Goal: Task Accomplishment & Management: Manage account settings

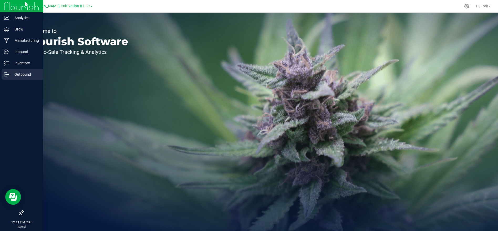
click at [22, 70] on div "Outbound" at bounding box center [22, 74] width 41 height 11
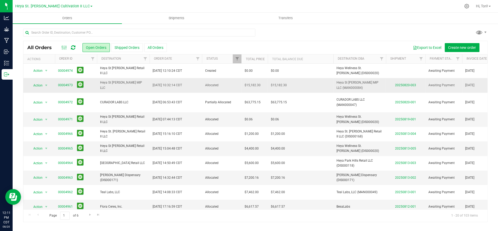
drag, startPoint x: 116, startPoint y: 71, endPoint x: 56, endPoint y: 80, distance: 60.3
click at [115, 71] on span "Heya St [PERSON_NAME] Retail II LLC" at bounding box center [123, 71] width 46 height 10
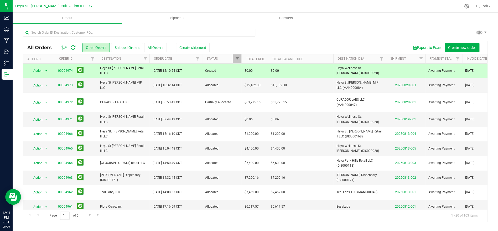
click at [46, 72] on span "select" at bounding box center [46, 71] width 4 height 4
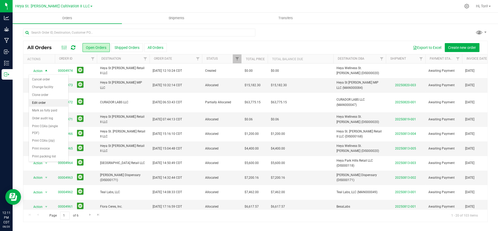
click at [46, 103] on li "Edit order" at bounding box center [48, 103] width 39 height 8
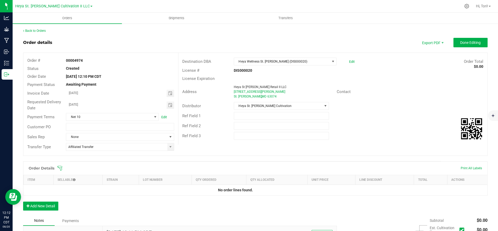
click at [58, 169] on icon at bounding box center [59, 167] width 5 height 5
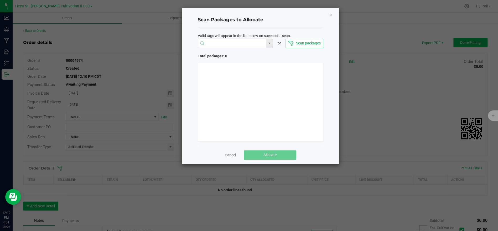
click at [218, 41] on input "NO DATA FOUND" at bounding box center [232, 43] width 68 height 9
click at [230, 55] on li "1A40C03000009C5000011934" at bounding box center [235, 53] width 75 height 9
type input "1A40C03000009C5000011934"
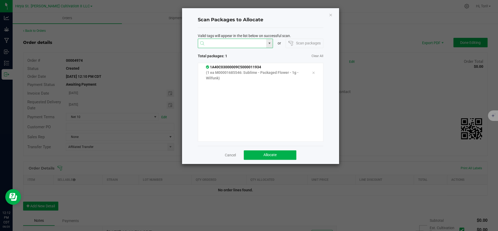
click at [231, 42] on input at bounding box center [232, 43] width 68 height 9
click at [246, 53] on li "1A40C03000009C5000011932" at bounding box center [235, 53] width 75 height 9
type input "1A40C03000009C5000011932"
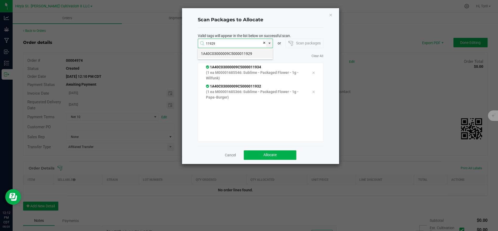
click at [239, 53] on li "1A40C03000009C5000011929" at bounding box center [235, 53] width 75 height 9
type input "1A40C03000009C5000011929"
click at [239, 52] on li "1A40C03000009C5000011927" at bounding box center [235, 53] width 75 height 9
type input "1A40C03000009C5000011927"
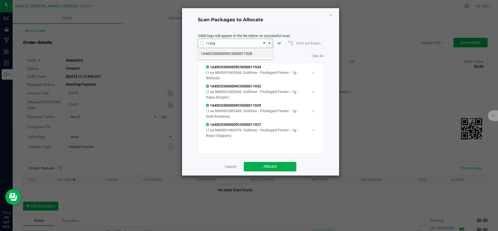
click at [240, 53] on li "1A40C03000009C5000011928" at bounding box center [235, 53] width 75 height 9
type input "1A40C03000009C5000011928"
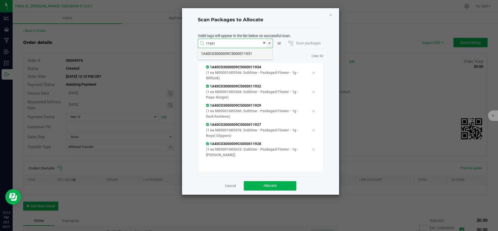
click at [238, 54] on li "1A40C03000009C5000011931" at bounding box center [235, 53] width 75 height 9
type input "1A40C03000009C5000011931"
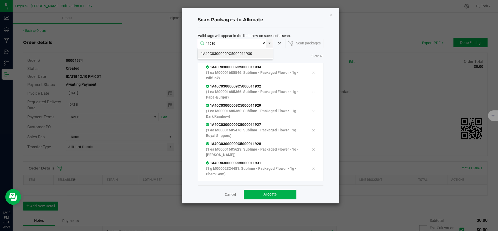
click at [239, 55] on li "1A40C03000009C5000011930" at bounding box center [235, 53] width 75 height 9
type input "1A40C03000009C5000011930"
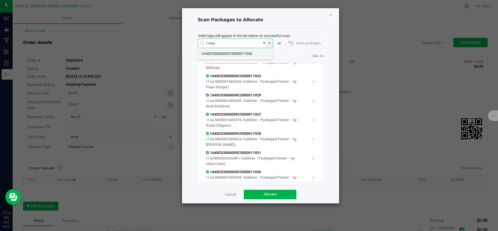
click at [248, 54] on li "1A40C03000009C5000011936" at bounding box center [235, 53] width 75 height 9
type input "1A40C03000009C5000011936"
click at [235, 53] on li "1A40C03000009C5000011935" at bounding box center [235, 53] width 75 height 9
type input "1A40C03000009C5000011935"
click at [243, 51] on li "1A40C03000009C5000011933" at bounding box center [235, 53] width 75 height 9
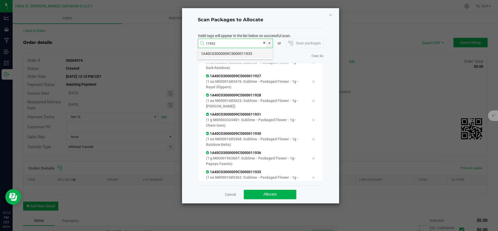
type input "1A40C03000009C5000011933"
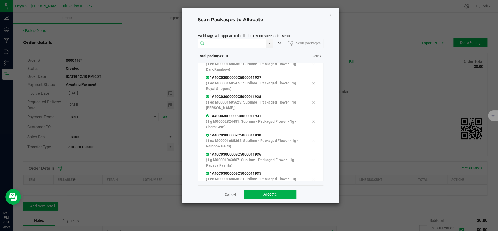
scroll to position [87, 0]
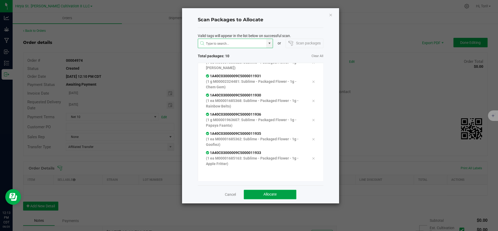
click at [284, 194] on button "Allocate" at bounding box center [270, 194] width 53 height 9
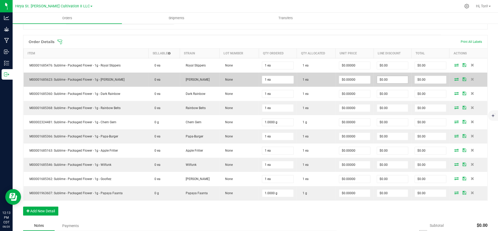
scroll to position [128, 0]
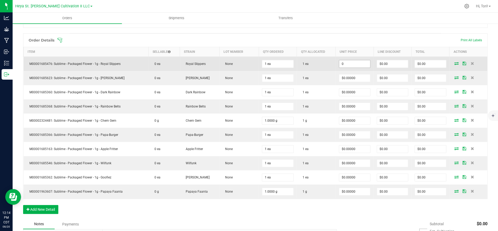
click at [359, 65] on input "0" at bounding box center [354, 63] width 31 height 7
type input "$0.00000"
type input "0"
click at [427, 64] on input "0" at bounding box center [430, 63] width 31 height 7
click at [431, 62] on input "0" at bounding box center [430, 63] width 31 height 7
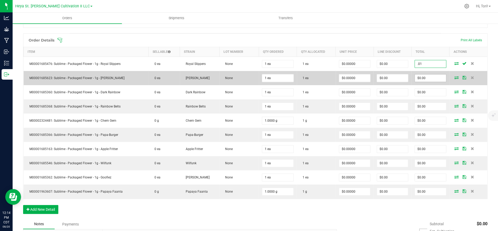
type input ".01"
type input "0"
type input "$0.01000"
type input "$0.01"
click at [438, 80] on input "0" at bounding box center [430, 77] width 31 height 7
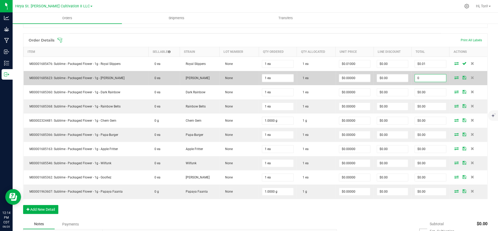
paste input ".01"
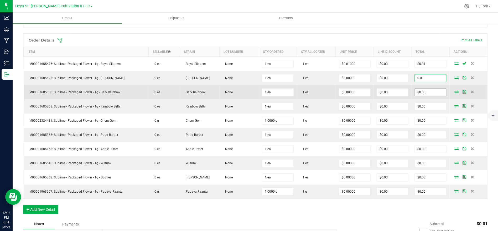
type input "0.01"
type input "$0.01000"
type input "$0.01"
click at [434, 90] on input "0" at bounding box center [430, 91] width 31 height 7
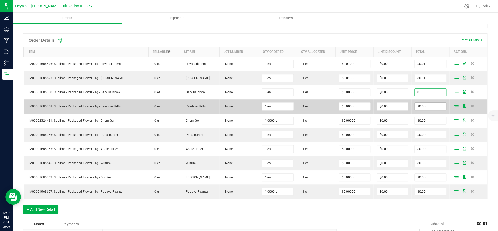
paste input ".01"
type input "0.01"
type input "$0.01000"
type input "$0.01"
click at [428, 109] on input "0" at bounding box center [430, 106] width 31 height 7
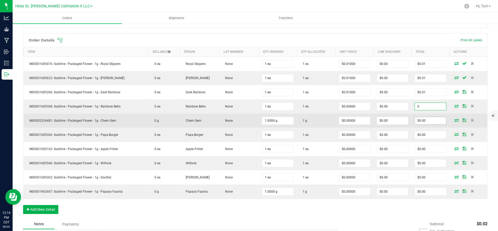
paste input ".01"
type input "0.01"
type input "$0.01000"
type input "$0.01"
click at [432, 120] on input "0" at bounding box center [430, 120] width 31 height 7
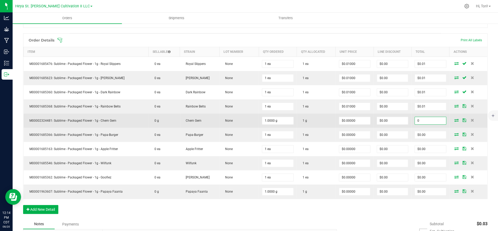
paste input ".01"
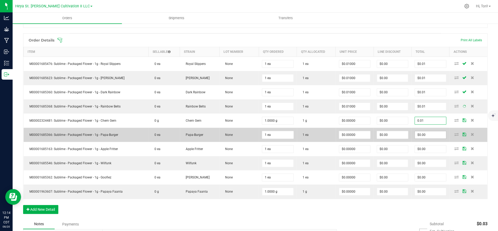
type input "0.01"
type input "$0.01000"
type input "$0.01"
click at [430, 131] on input "0" at bounding box center [430, 134] width 31 height 7
paste input ".01"
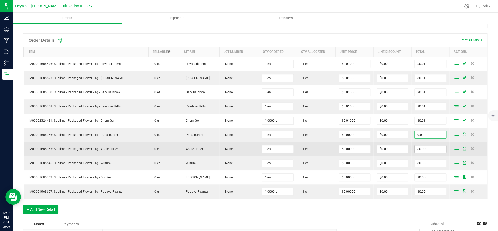
type input "0.01"
type input "$0.01000"
type input "$0.01"
click at [433, 145] on input "0" at bounding box center [430, 148] width 31 height 7
paste input ".01"
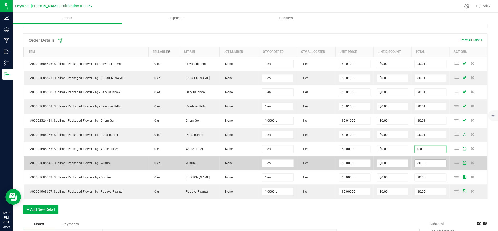
type input "0.01"
type input "$0.01000"
type input "$0.01"
click at [434, 161] on input "0" at bounding box center [430, 162] width 31 height 7
paste input ".01"
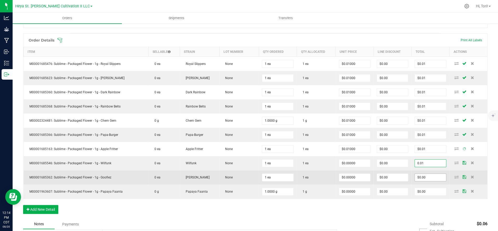
type input "0.01"
type input "$0.01000"
type input "$0.01"
click at [433, 176] on input "0" at bounding box center [430, 177] width 31 height 7
paste input ".01"
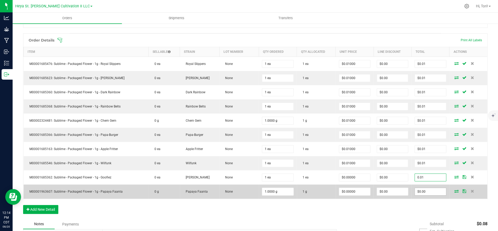
type input "0.01"
type input "$0.01000"
type input "$0.01"
click at [434, 189] on input "0" at bounding box center [430, 191] width 31 height 7
paste input ".01"
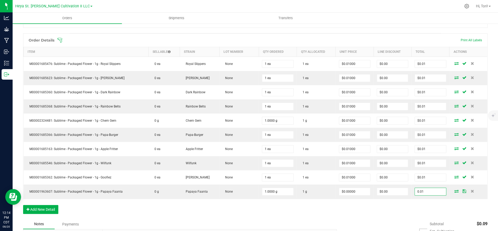
type input "0.01"
type input "$0.01000"
type input "$0.01"
click at [433, 203] on div "Order Details Print All Labels Item Sellable Strain Lot Number Qty Ordered Qty …" at bounding box center [255, 126] width 464 height 186
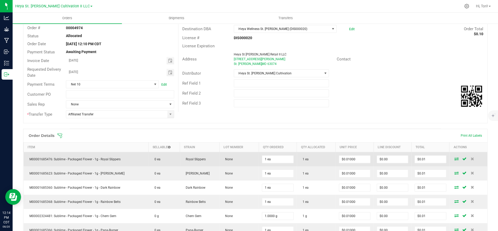
scroll to position [0, 0]
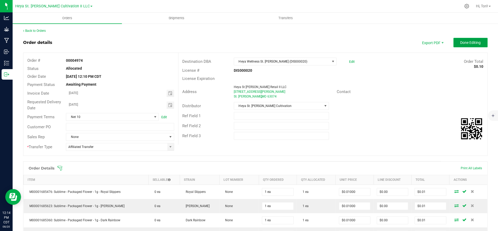
click at [465, 39] on button "Done Editing" at bounding box center [470, 42] width 34 height 9
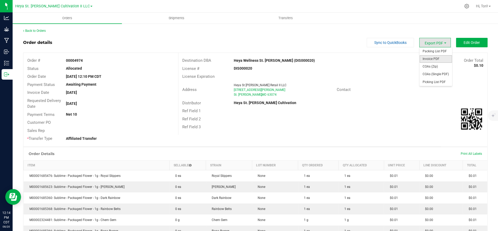
click at [439, 58] on span "Invoice PDF" at bounding box center [435, 59] width 33 height 8
click at [36, 32] on link "Back to Orders" at bounding box center [34, 31] width 23 height 4
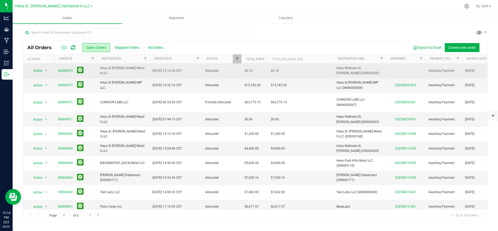
click at [226, 72] on span "Allocated" at bounding box center [221, 70] width 33 height 5
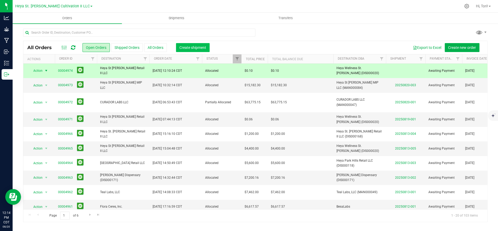
click at [176, 48] on button "Create shipment" at bounding box center [193, 47] width 34 height 9
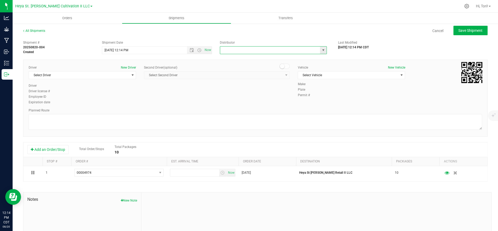
click at [284, 51] on input "text" at bounding box center [268, 49] width 97 height 7
click at [265, 57] on li "Heya St. [PERSON_NAME] Cultivation" at bounding box center [273, 59] width 106 height 8
type input "Heya St. [PERSON_NAME] Cultivation"
click at [337, 73] on span "Select Vehicle" at bounding box center [348, 74] width 100 height 7
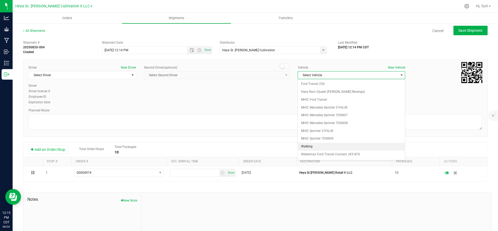
click at [331, 148] on li "Walking" at bounding box center [351, 147] width 107 height 8
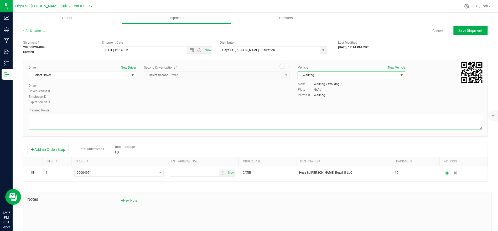
click at [314, 127] on textarea at bounding box center [255, 122] width 453 height 16
type textarea "Walking"
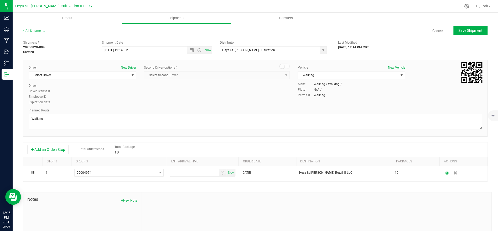
click at [214, 99] on div "Driver New Driver Select Driver Select Driver [PERSON_NAME] [PERSON_NAME] [PERS…" at bounding box center [255, 85] width 461 height 40
click at [129, 74] on span "select" at bounding box center [132, 74] width 7 height 7
click at [60, 98] on li "[PERSON_NAME]" at bounding box center [82, 97] width 107 height 8
type input "Kam"
click at [143, 50] on input "[DATE] 12:14 PM" at bounding box center [149, 49] width 94 height 7
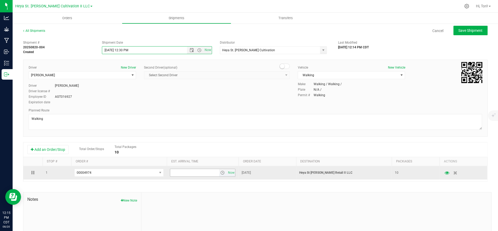
click at [222, 172] on span "select" at bounding box center [222, 172] width 4 height 4
type input "[DATE] 12:30 PM"
click at [206, 174] on input "6:00 PM" at bounding box center [194, 172] width 49 height 7
drag, startPoint x: 205, startPoint y: 173, endPoint x: 163, endPoint y: 177, distance: 42.0
click at [163, 177] on tr "1 00004974 00004974 00004946 00004944 6:00 PM Now [DATE] Heya St [PERSON_NAME] …" at bounding box center [255, 172] width 464 height 13
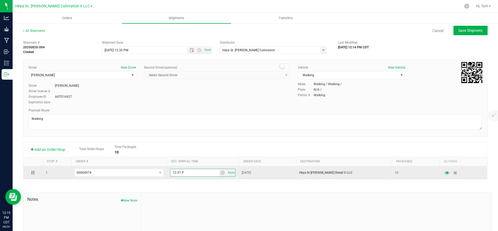
type input "12:31 PM"
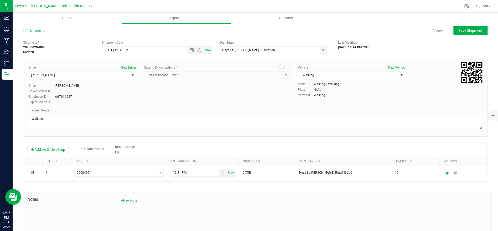
click at [211, 106] on div "Driver New Driver [PERSON_NAME] Select Driver [PERSON_NAME] Driver [PERSON_NAME…" at bounding box center [255, 98] width 464 height 77
click at [471, 31] on span "Save Shipment" at bounding box center [470, 30] width 24 height 4
type input "[DATE] 5:30 PM"
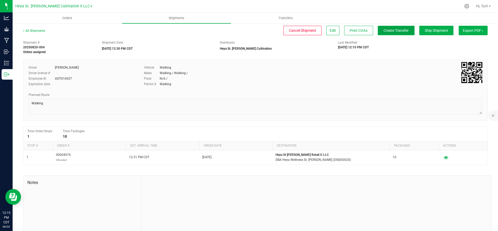
click at [393, 34] on button "Create Transfer" at bounding box center [396, 30] width 37 height 9
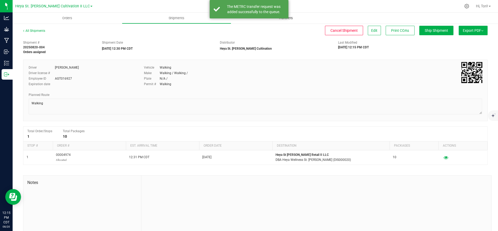
click at [285, 23] on uib-tab-heading "Transfers" at bounding box center [285, 18] width 109 height 11
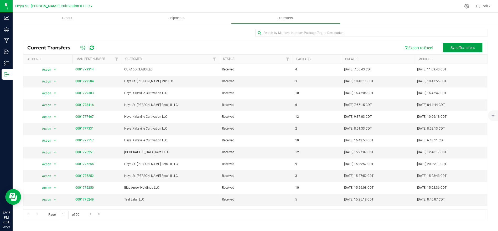
click at [461, 45] on span "Sync Transfers" at bounding box center [462, 47] width 24 height 4
